Goal: Navigation & Orientation: Find specific page/section

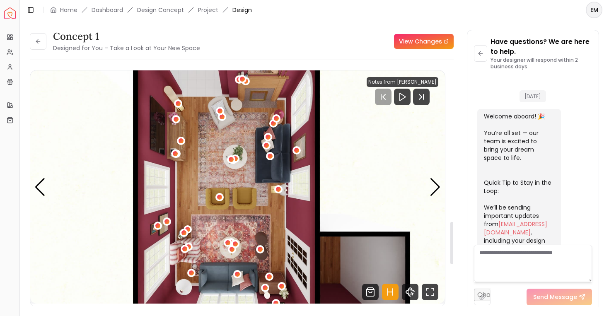
scroll to position [321, 0]
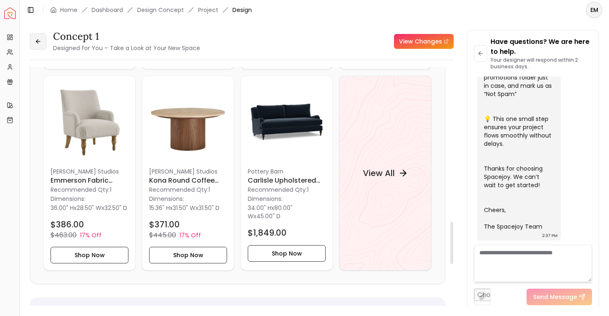
click at [38, 39] on icon at bounding box center [38, 41] width 7 height 7
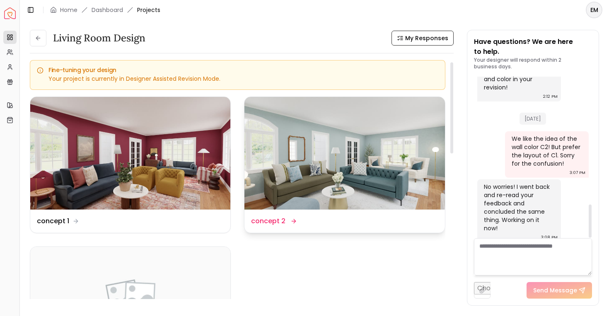
scroll to position [139, 0]
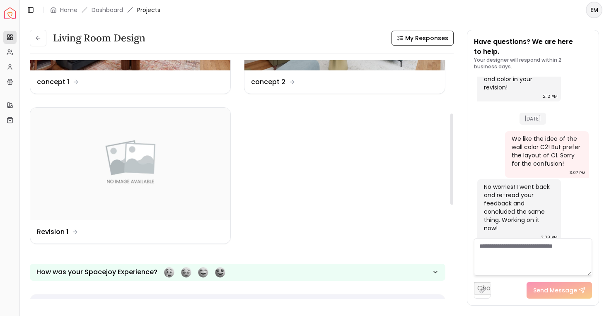
click at [51, 38] on div "Living Room design" at bounding box center [88, 38] width 116 height 17
click at [38, 39] on icon at bounding box center [38, 38] width 7 height 7
